Goal: Browse casually: Explore the website without a specific task or goal

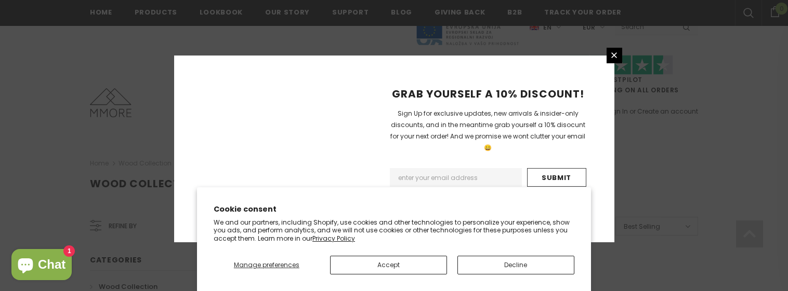
scroll to position [773, 0]
